Goal: Transaction & Acquisition: Purchase product/service

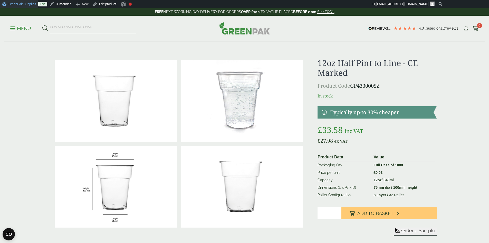
click at [24, 5] on link "GreenPak Supplies" at bounding box center [19, 4] width 38 height 8
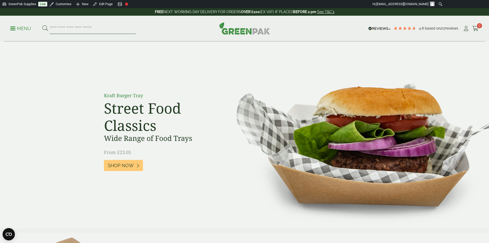
click at [72, 29] on input "search" at bounding box center [93, 28] width 86 height 11
type input "**********"
click at [42, 25] on button at bounding box center [45, 28] width 6 height 7
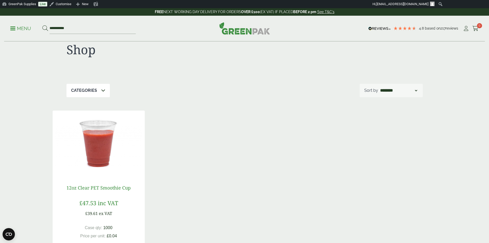
scroll to position [26, 0]
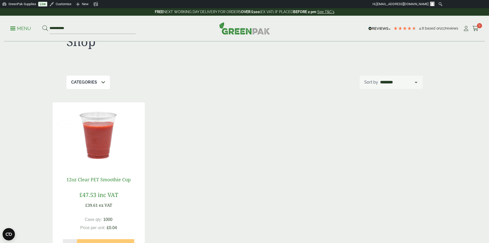
click at [100, 178] on link "12oz Clear PET Smoothie Cup" at bounding box center [99, 179] width 64 height 6
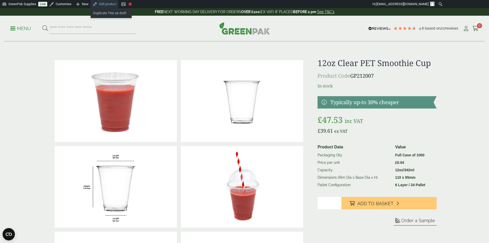
click at [103, 3] on link "Edit product" at bounding box center [105, 4] width 28 height 8
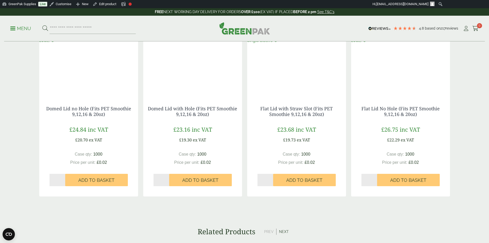
scroll to position [514, 0]
click at [196, 109] on link "Domed Lid with Hole (Fits PET Smoothie 9,12,16 & 20oz)" at bounding box center [192, 111] width 89 height 12
click at [191, 113] on link "Domed Lid with Hole (Fits PET Smoothie 9,12,16 & 20oz)" at bounding box center [192, 111] width 89 height 12
click at [199, 180] on span "Add to Basket" at bounding box center [200, 180] width 36 height 6
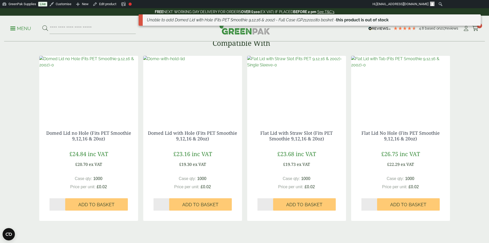
scroll to position [437, 0]
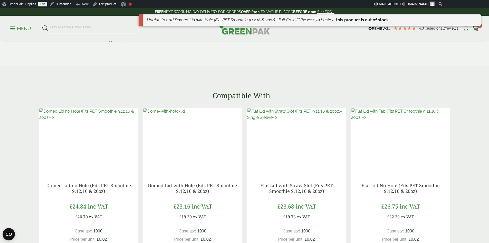
click at [252, 37] on div "Menu 4.8 Based on 217 reviews My Account" at bounding box center [244, 29] width 481 height 26
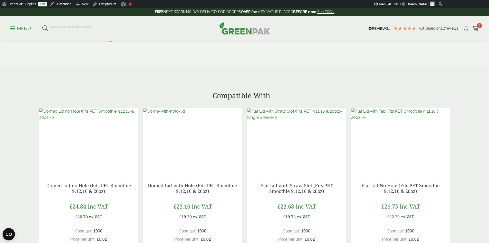
click at [234, 29] on img at bounding box center [244, 28] width 51 height 12
